Goal: Download file/media

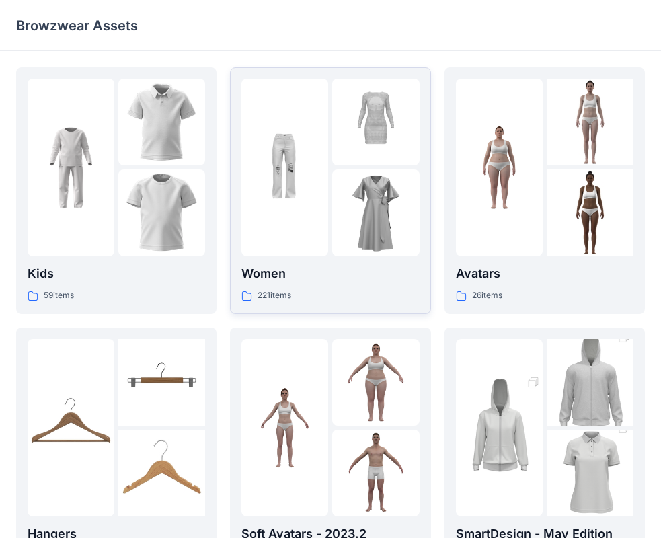
click at [313, 273] on p "Women" at bounding box center [330, 273] width 178 height 19
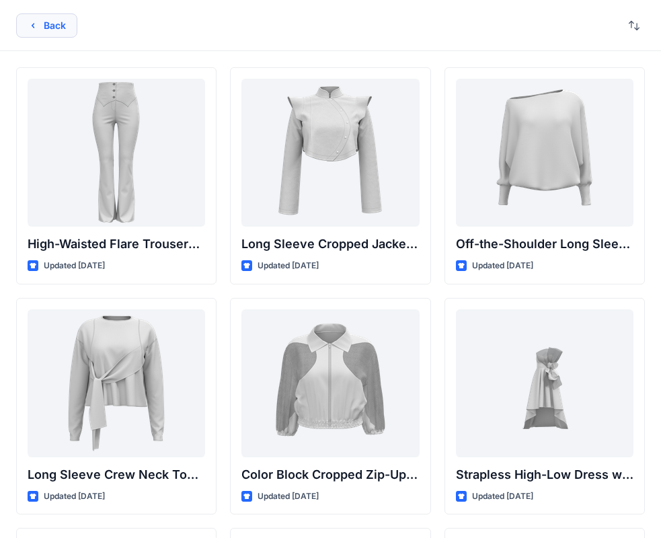
click at [55, 28] on button "Back" at bounding box center [46, 25] width 61 height 24
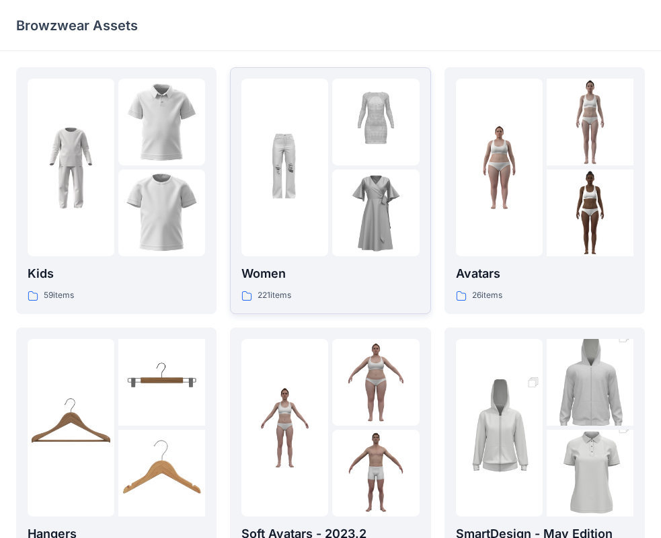
click at [387, 273] on p "Women" at bounding box center [330, 273] width 178 height 19
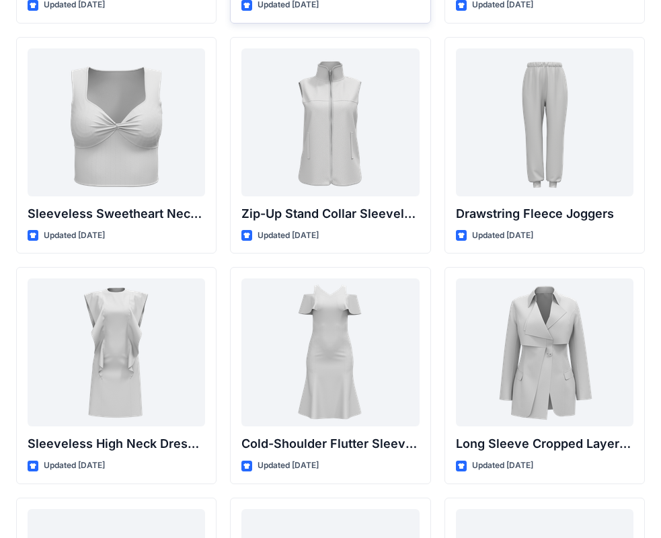
scroll to position [4660, 0]
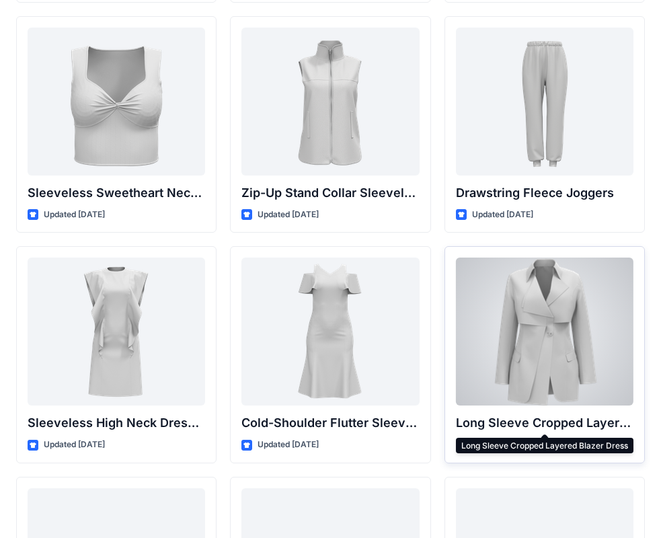
click at [570, 420] on p "Long Sleeve Cropped Layered Blazer Dress" at bounding box center [545, 423] width 178 height 19
click at [539, 341] on div at bounding box center [545, 332] width 178 height 148
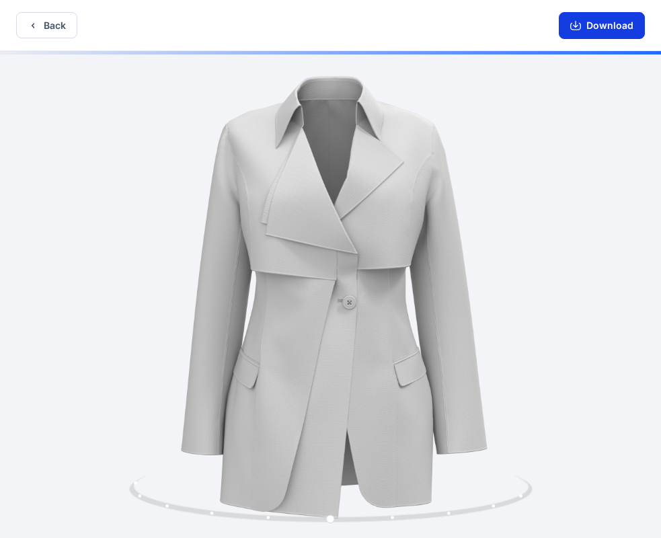
click at [592, 20] on button "Download" at bounding box center [602, 25] width 86 height 27
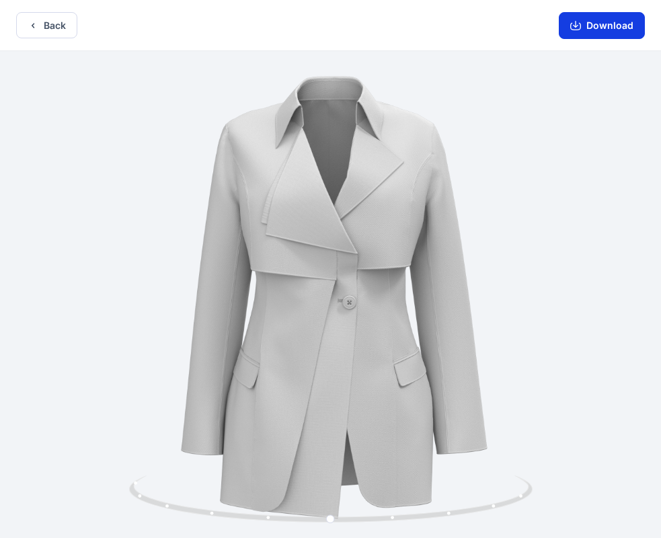
click at [609, 22] on button "Download" at bounding box center [602, 25] width 86 height 27
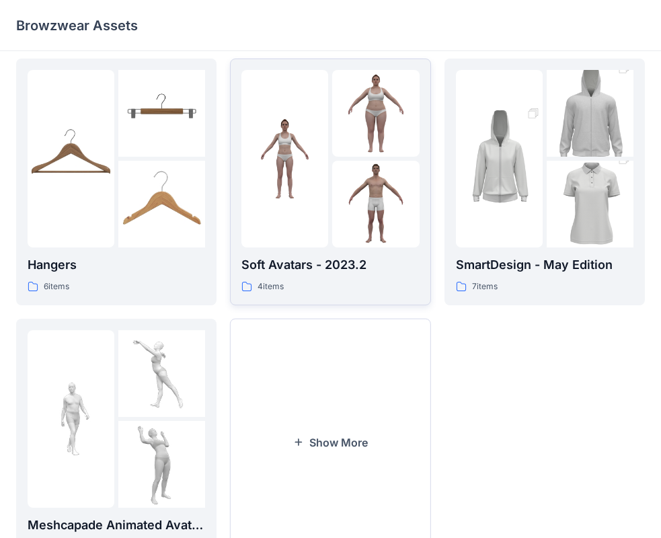
scroll to position [334, 0]
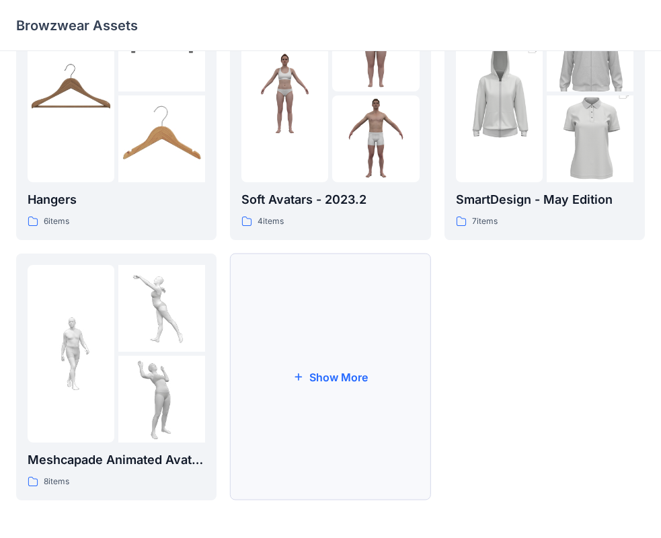
click at [291, 361] on button "Show More" at bounding box center [330, 377] width 200 height 247
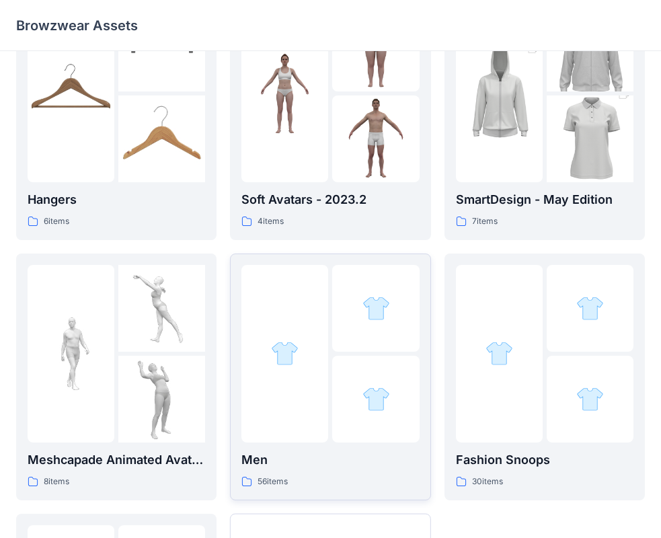
click at [339, 335] on div at bounding box center [375, 308] width 87 height 87
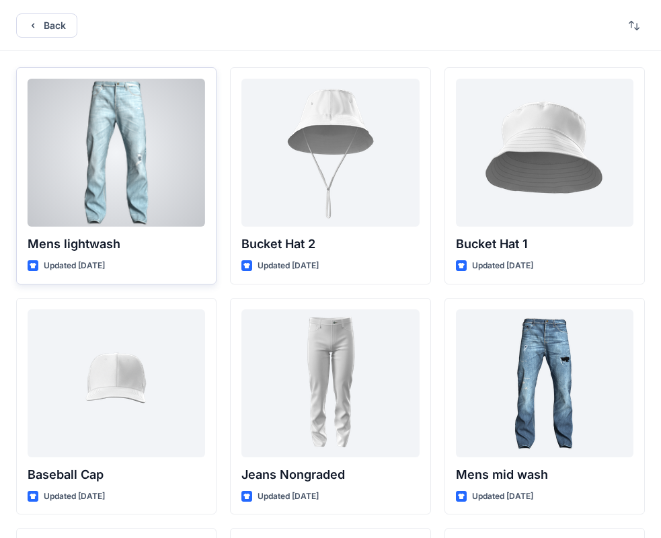
click at [133, 158] on div at bounding box center [117, 153] width 178 height 148
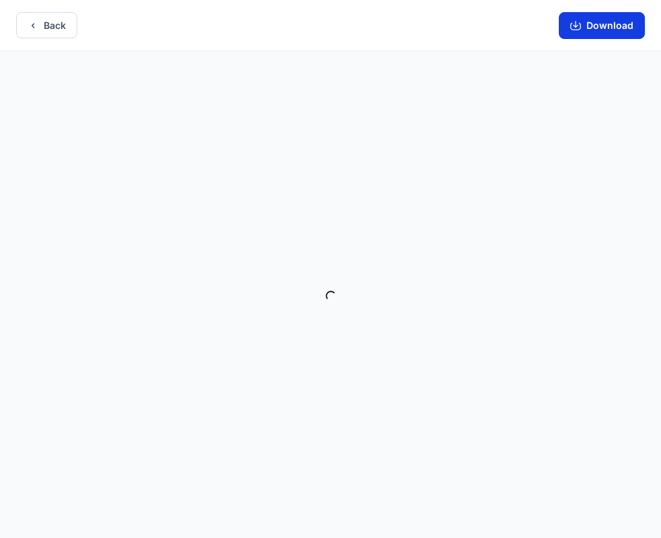
click at [601, 23] on button "Download" at bounding box center [602, 25] width 86 height 27
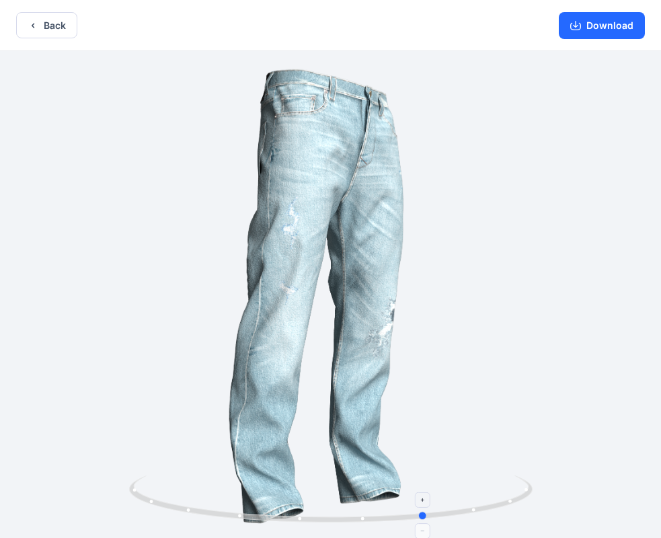
drag, startPoint x: 330, startPoint y: 515, endPoint x: 426, endPoint y: 517, distance: 95.5
click at [426, 517] on circle at bounding box center [424, 516] width 8 height 8
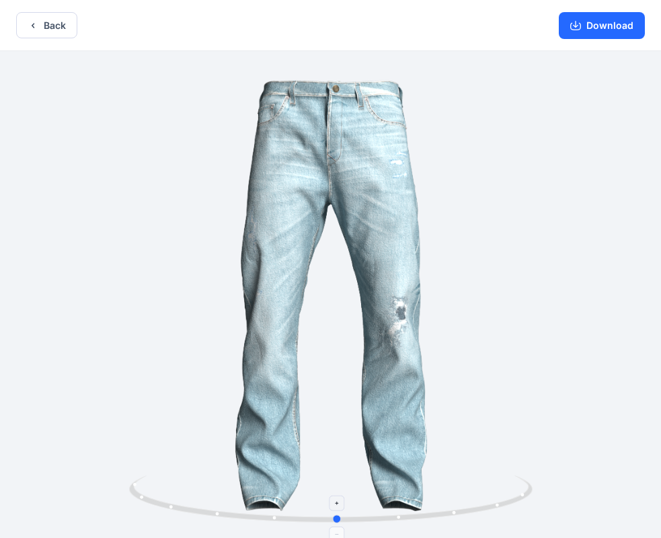
drag, startPoint x: 423, startPoint y: 517, endPoint x: 413, endPoint y: 519, distance: 10.2
click at [342, 520] on circle at bounding box center [338, 519] width 8 height 8
